Goal: Navigation & Orientation: Find specific page/section

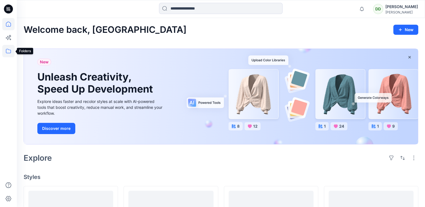
click at [10, 52] on icon at bounding box center [8, 51] width 12 height 12
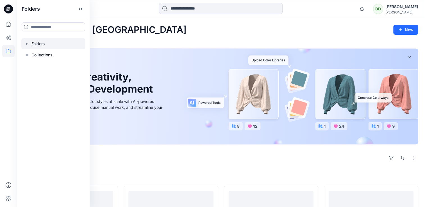
click at [42, 46] on div at bounding box center [53, 43] width 64 height 11
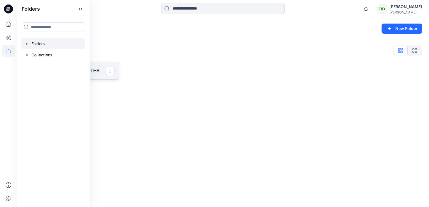
click at [96, 72] on p "SAINSBURY 3D SAMPLES" at bounding box center [71, 71] width 70 height 8
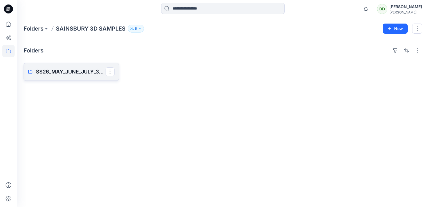
click at [65, 72] on p "SS26_MAY_JUNE_JULY_3D SAMPLES" at bounding box center [71, 72] width 70 height 8
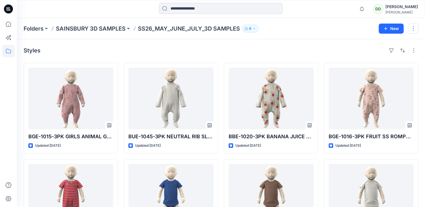
click at [300, 35] on div "Folders SAINSBURY 3D SAMPLES SS26_MAY_JUNE_JULY_3D SAMPLES 6 New" at bounding box center [221, 28] width 408 height 21
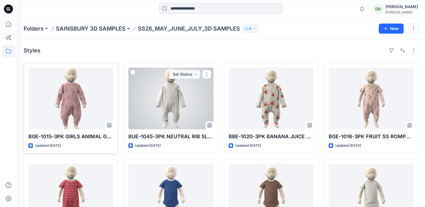
click at [81, 109] on div at bounding box center [70, 99] width 85 height 62
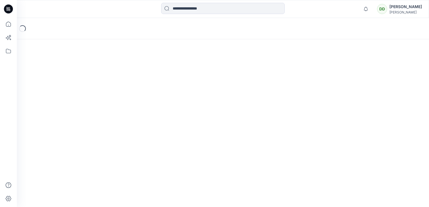
click at [170, 123] on div "Loading..." at bounding box center [223, 112] width 413 height 189
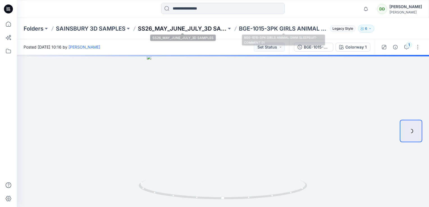
click at [198, 28] on p "SS26_MAY_JUNE_JULY_3D SAMPLES" at bounding box center [182, 29] width 89 height 8
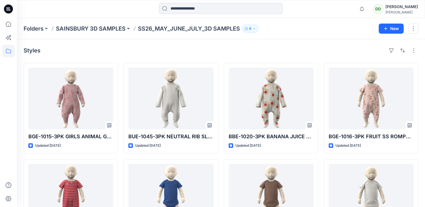
click at [300, 47] on div "Styles" at bounding box center [221, 50] width 395 height 9
click at [272, 31] on div "Folders SAINSBURY 3D SAMPLES SS26_MAY_JUNE_JULY_3D SAMPLES 6" at bounding box center [199, 29] width 351 height 8
click at [299, 47] on div "Styles" at bounding box center [221, 50] width 395 height 9
click at [261, 53] on div "Styles" at bounding box center [221, 50] width 395 height 9
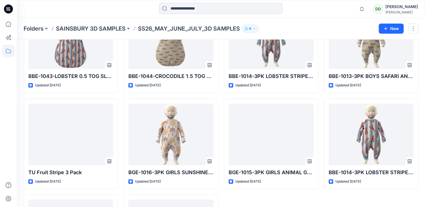
scroll to position [197, 0]
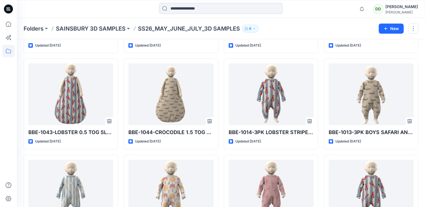
click at [303, 34] on div "Folders SAINSBURY 3D SAMPLES SS26_MAY_JUNE_JULY_3D SAMPLES 6 New" at bounding box center [221, 28] width 408 height 21
click at [87, 28] on p "SAINSBURY 3D SAMPLES" at bounding box center [91, 29] width 70 height 8
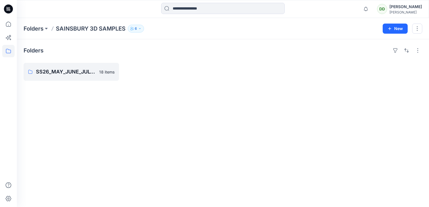
click at [53, 93] on div "Folders SS26_MAY_JUNE_JULY_3D SAMPLES 18 items" at bounding box center [223, 123] width 413 height 168
click at [30, 28] on p "Folders" at bounding box center [34, 29] width 20 height 8
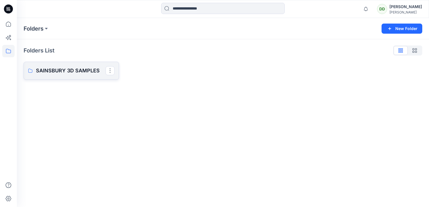
click at [53, 70] on p "SAINSBURY 3D SAMPLES" at bounding box center [71, 71] width 70 height 8
click at [59, 74] on p "SAINSBURY 3D SAMPLES" at bounding box center [71, 71] width 70 height 8
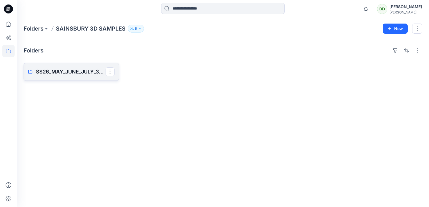
click at [53, 68] on p "SS26_MAY_JUNE_JULY_3D SAMPLES" at bounding box center [71, 72] width 70 height 8
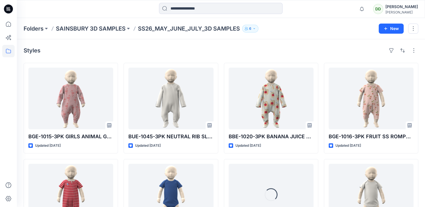
drag, startPoint x: 302, startPoint y: 44, endPoint x: 291, endPoint y: 60, distance: 19.3
click at [302, 44] on div "Styles BGE-1015-3PK GIRLS ANIMAL GWM SLEEPSUIT-COMMENT 01 Updated 11 days ago B…" at bounding box center [221, 206] width 408 height 334
click at [90, 29] on p "SAINSBURY 3D SAMPLES" at bounding box center [91, 29] width 70 height 8
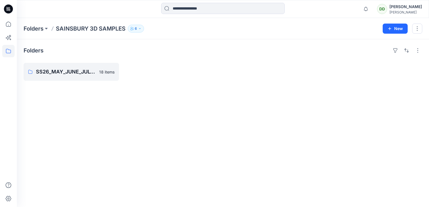
click at [75, 92] on div "Folders SS26_MAY_JUNE_JULY_3D SAMPLES 18 items" at bounding box center [223, 123] width 413 height 168
click at [107, 73] on button "button" at bounding box center [110, 71] width 9 height 9
click at [74, 73] on p "SS26_MAY_JUNE_JULY_3D SAMPLES" at bounding box center [71, 72] width 70 height 8
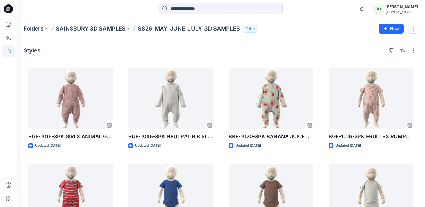
click at [342, 46] on div "Styles" at bounding box center [221, 50] width 395 height 9
click at [294, 48] on div "Styles" at bounding box center [221, 50] width 395 height 9
click at [210, 46] on div "Styles" at bounding box center [221, 50] width 395 height 9
click at [241, 53] on div "Styles" at bounding box center [221, 50] width 395 height 9
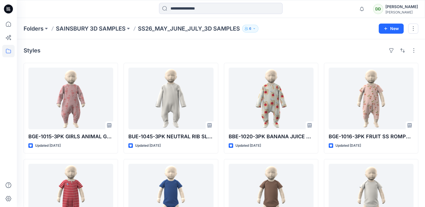
click at [261, 55] on div "Styles" at bounding box center [221, 50] width 395 height 9
click at [223, 52] on div "Styles" at bounding box center [221, 50] width 395 height 9
click at [64, 28] on p "SAINSBURY 3D SAMPLES" at bounding box center [91, 29] width 70 height 8
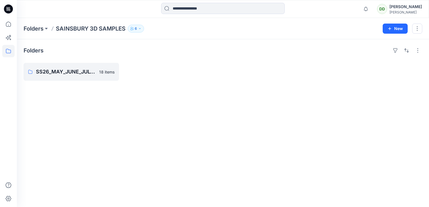
click at [68, 89] on div "Folders SS26_MAY_JUNE_JULY_3D SAMPLES 18 items" at bounding box center [223, 123] width 413 height 168
click at [4, 49] on icon at bounding box center [8, 51] width 12 height 12
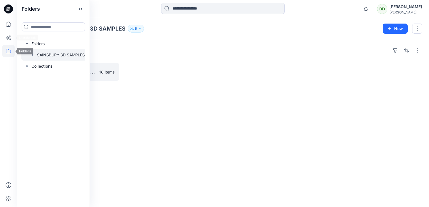
click at [7, 51] on icon at bounding box center [8, 51] width 12 height 12
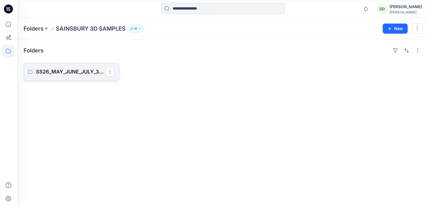
click at [60, 73] on p "SS26_MAY_JUNE_JULY_3D SAMPLES" at bounding box center [71, 72] width 70 height 8
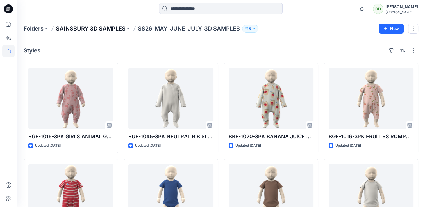
click at [112, 30] on p "SAINSBURY 3D SAMPLES" at bounding box center [91, 29] width 70 height 8
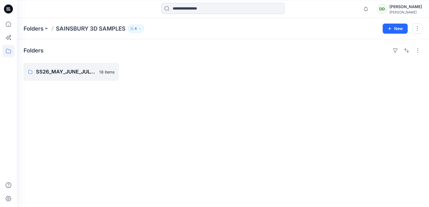
click at [328, 72] on div at bounding box center [375, 72] width 96 height 18
click at [416, 49] on button "button" at bounding box center [418, 50] width 9 height 9
click at [321, 75] on div at bounding box center [274, 72] width 96 height 18
click at [391, 29] on icon "button" at bounding box center [390, 28] width 4 height 4
click at [375, 52] on p "New Folder" at bounding box center [379, 53] width 21 height 6
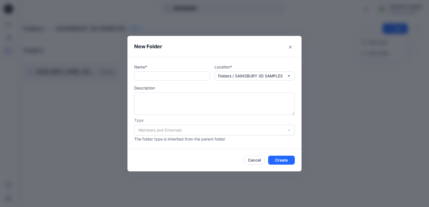
click at [148, 81] on div "Name* Location* Folders / SAINSBURY 3D SAMPLES Description Type Members and Ext…" at bounding box center [214, 103] width 161 height 78
click at [145, 76] on input "text" at bounding box center [172, 76] width 76 height 9
type input "********"
click at [250, 160] on button "Cancel" at bounding box center [254, 160] width 21 height 9
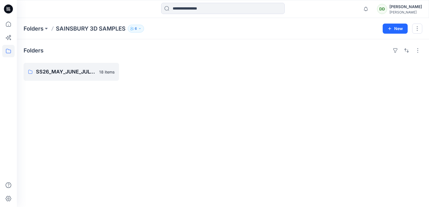
click at [92, 117] on div "Folders SS26_MAY_JUNE_JULY_3D SAMPLES 18 items" at bounding box center [223, 123] width 413 height 168
click at [73, 69] on p "SS26_MAY_JUNE_JULY_3D SAMPLES" at bounding box center [71, 72] width 70 height 8
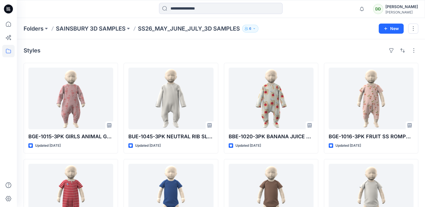
click at [265, 50] on div "Styles" at bounding box center [221, 50] width 395 height 9
click at [312, 34] on div "Folders SAINSBURY 3D SAMPLES SS26_MAY_JUNE_JULY_3D SAMPLES 6 New" at bounding box center [221, 28] width 408 height 21
click at [302, 51] on div "Styles" at bounding box center [221, 50] width 395 height 9
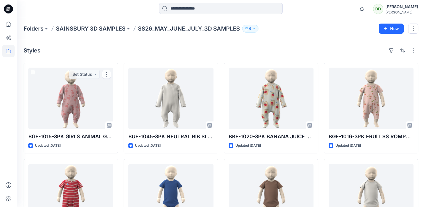
click at [86, 35] on div "Folders SAINSBURY 3D SAMPLES SS26_MAY_JUNE_JULY_3D SAMPLES 6 New" at bounding box center [221, 28] width 408 height 21
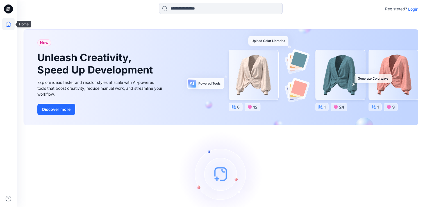
click at [5, 23] on icon at bounding box center [8, 24] width 12 height 12
click at [413, 9] on p "Login" at bounding box center [413, 9] width 10 height 6
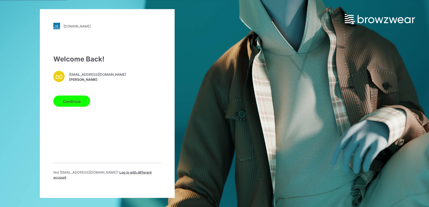
click at [65, 104] on button "Continue" at bounding box center [71, 101] width 37 height 11
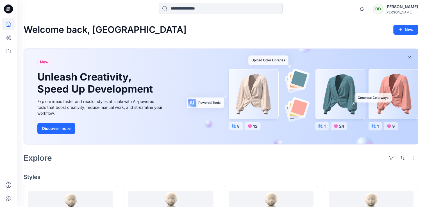
drag, startPoint x: 173, startPoint y: 153, endPoint x: 75, endPoint y: 123, distance: 102.4
click at [173, 153] on div "Explore" at bounding box center [221, 157] width 395 height 13
click at [12, 52] on icon at bounding box center [8, 51] width 12 height 12
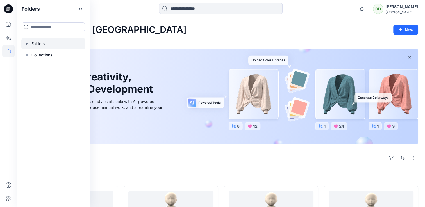
click at [32, 46] on div at bounding box center [53, 43] width 64 height 11
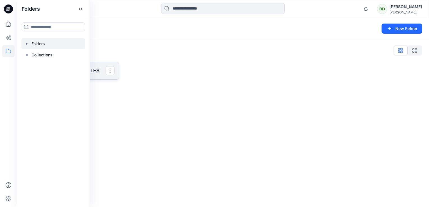
click at [91, 74] on p "SAINSBURY 3D SAMPLES" at bounding box center [71, 71] width 70 height 8
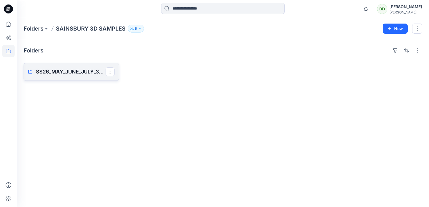
click at [36, 68] on p "SS26_MAY_JUNE_JULY_3D SAMPLES" at bounding box center [71, 72] width 70 height 8
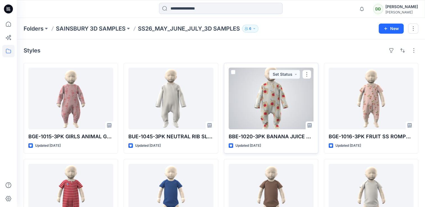
click at [248, 97] on div at bounding box center [271, 99] width 85 height 62
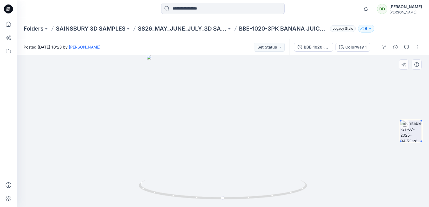
click at [315, 139] on div at bounding box center [223, 131] width 413 height 152
click at [277, 142] on div at bounding box center [223, 131] width 413 height 152
click at [182, 30] on p "SS26_MAY_JUNE_JULY_3D SAMPLES" at bounding box center [182, 29] width 89 height 8
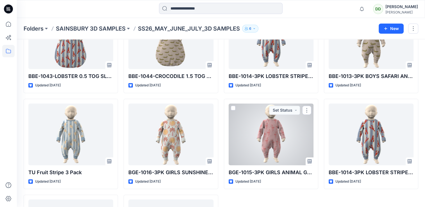
scroll to position [337, 0]
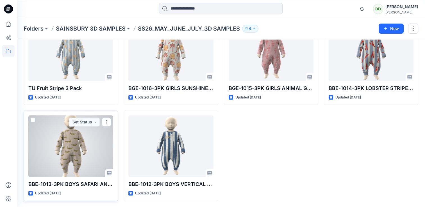
click at [62, 131] on div at bounding box center [70, 146] width 85 height 62
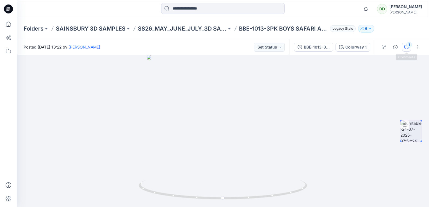
click at [403, 47] on button "1" at bounding box center [406, 47] width 9 height 9
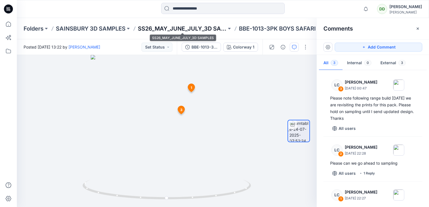
click at [194, 25] on p "SS26_MAY_JUNE_JULY_3D SAMPLES" at bounding box center [182, 29] width 89 height 8
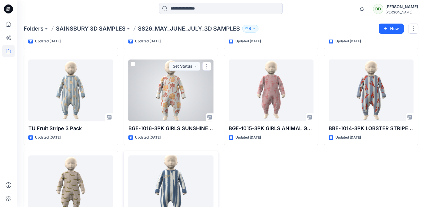
scroll to position [309, 0]
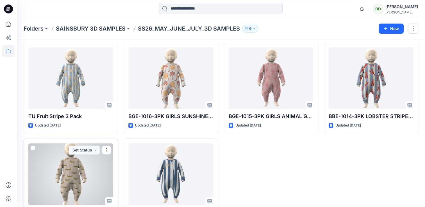
click at [74, 175] on div at bounding box center [70, 175] width 85 height 62
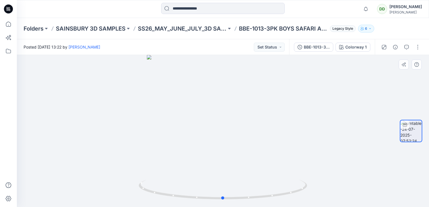
click at [329, 84] on div at bounding box center [223, 131] width 413 height 152
click at [130, 59] on div at bounding box center [223, 131] width 413 height 152
click at [347, 95] on div at bounding box center [223, 131] width 413 height 152
click at [321, 156] on div at bounding box center [223, 131] width 413 height 152
drag, startPoint x: 225, startPoint y: 201, endPoint x: 233, endPoint y: 196, distance: 9.6
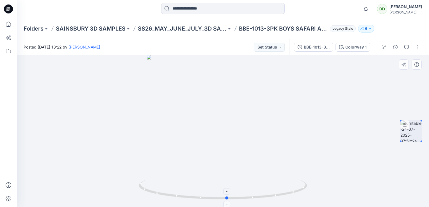
click at [229, 196] on icon at bounding box center [224, 190] width 170 height 21
click at [323, 146] on div at bounding box center [223, 131] width 413 height 152
click at [362, 183] on div at bounding box center [223, 131] width 413 height 152
click at [367, 167] on div at bounding box center [223, 131] width 413 height 152
click at [338, 188] on div at bounding box center [223, 131] width 413 height 152
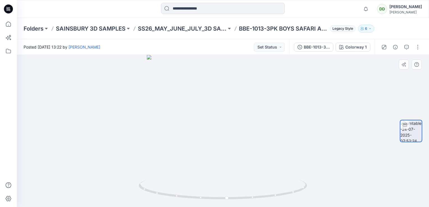
click at [395, 169] on div at bounding box center [411, 131] width 36 height 83
click at [144, 25] on p "SS26_MAY_JUNE_JULY_3D SAMPLES" at bounding box center [182, 29] width 89 height 8
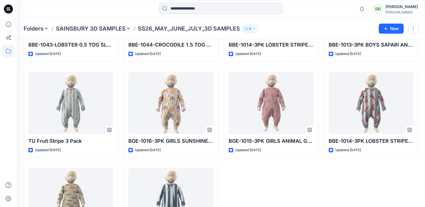
scroll to position [337, 0]
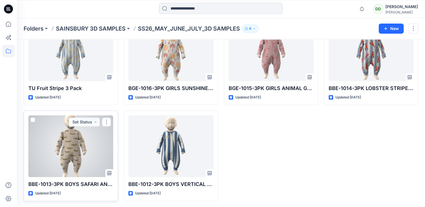
click at [74, 146] on div at bounding box center [70, 146] width 85 height 62
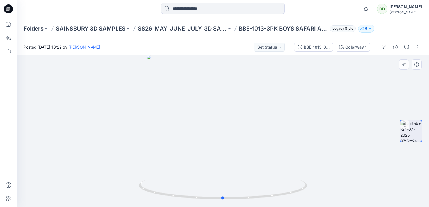
click at [352, 140] on div at bounding box center [223, 131] width 413 height 152
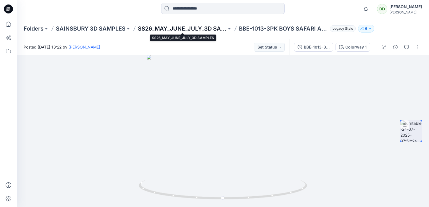
click at [166, 25] on p "SS26_MAY_JUNE_JULY_3D SAMPLES" at bounding box center [182, 29] width 89 height 8
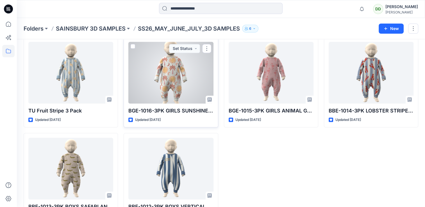
scroll to position [337, 0]
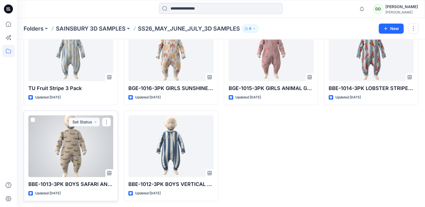
click at [67, 152] on div at bounding box center [70, 146] width 85 height 62
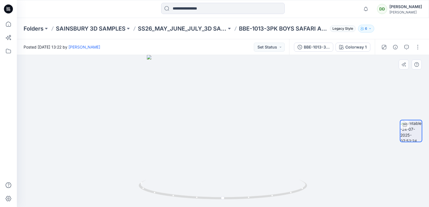
drag, startPoint x: 124, startPoint y: 105, endPoint x: 126, endPoint y: 106, distance: 3.3
click at [125, 104] on div at bounding box center [223, 131] width 413 height 152
drag, startPoint x: 225, startPoint y: 200, endPoint x: 234, endPoint y: 219, distance: 20.6
click at [234, 207] on html "Notifications LC [PERSON_NAME] commented on BGE-1015-3PK GIRLS ANIMAL GWM SLEEP…" at bounding box center [214, 103] width 429 height 207
click at [301, 170] on div at bounding box center [223, 131] width 413 height 152
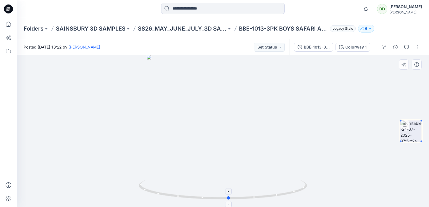
drag, startPoint x: 233, startPoint y: 199, endPoint x: 229, endPoint y: 199, distance: 4.3
click at [229, 199] on circle at bounding box center [228, 198] width 3 height 3
drag, startPoint x: 310, startPoint y: 155, endPoint x: 306, endPoint y: 155, distance: 4.5
click at [311, 155] on div at bounding box center [223, 131] width 413 height 152
click at [405, 48] on icon "button" at bounding box center [407, 47] width 4 height 4
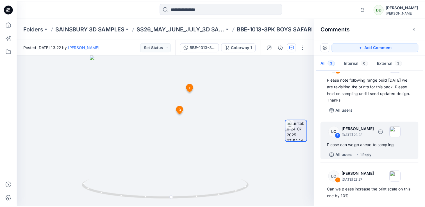
scroll to position [28, 0]
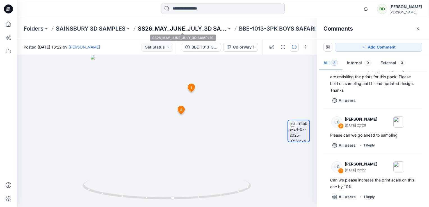
click at [179, 31] on p "SS26_MAY_JUNE_JULY_3D SAMPLES" at bounding box center [182, 29] width 89 height 8
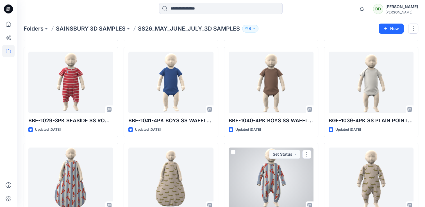
scroll to position [165, 0]
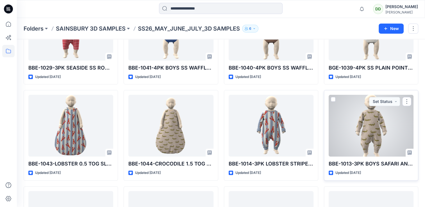
click at [382, 115] on div at bounding box center [371, 126] width 85 height 62
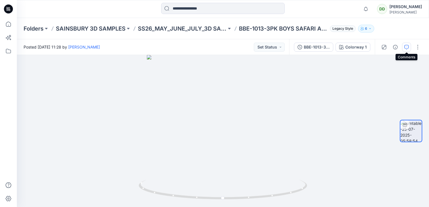
click at [405, 44] on button "button" at bounding box center [406, 47] width 9 height 9
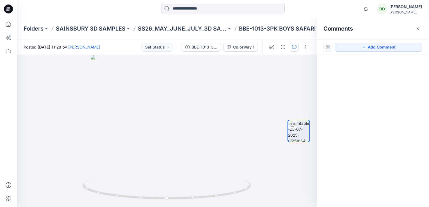
click at [423, 27] on div "Comments" at bounding box center [373, 28] width 112 height 21
click at [419, 30] on icon "button" at bounding box center [418, 28] width 2 height 2
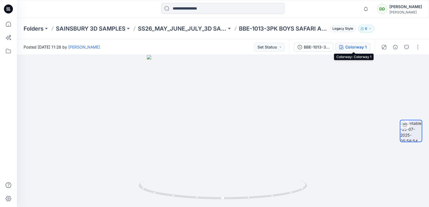
click at [350, 47] on div "Colorway 1" at bounding box center [356, 47] width 21 height 6
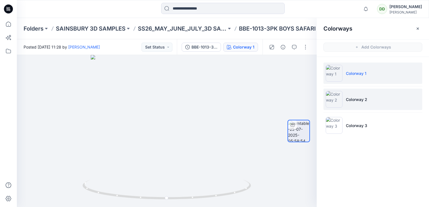
click at [333, 101] on img at bounding box center [334, 99] width 17 height 17
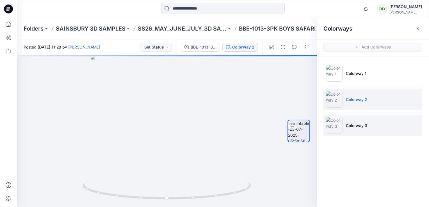
click at [336, 125] on img at bounding box center [334, 125] width 17 height 17
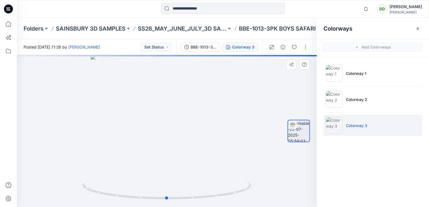
click at [301, 89] on div at bounding box center [167, 131] width 300 height 152
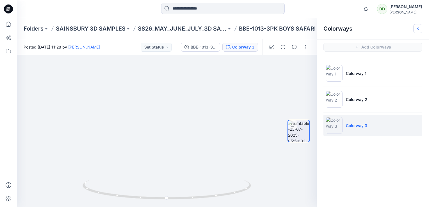
click at [416, 28] on icon "button" at bounding box center [418, 28] width 4 height 4
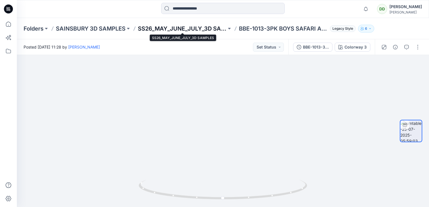
click at [191, 30] on p "SS26_MAY_JUNE_JULY_3D SAMPLES" at bounding box center [182, 29] width 89 height 8
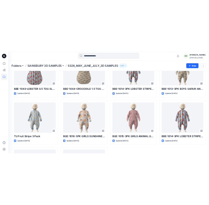
scroll to position [743, 0]
